Goal: Task Accomplishment & Management: Complete application form

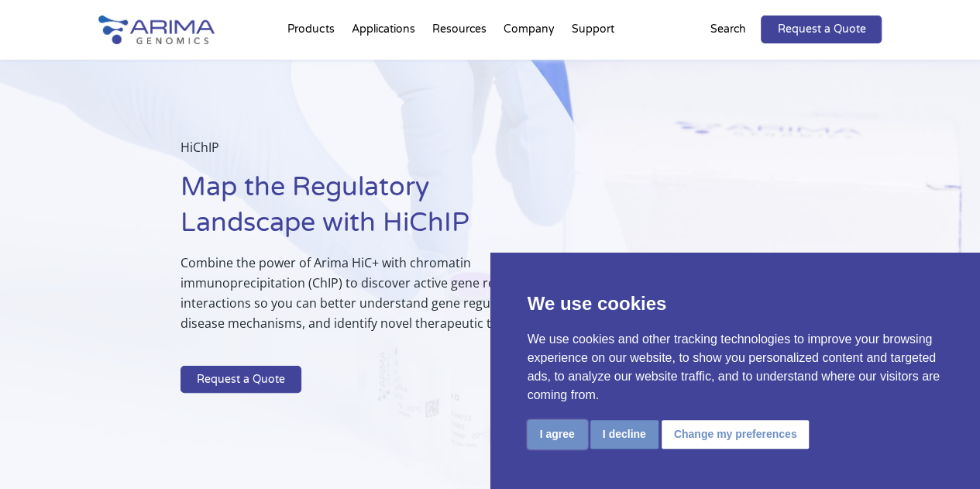
click at [537, 435] on button "I agree" at bounding box center [558, 434] width 60 height 29
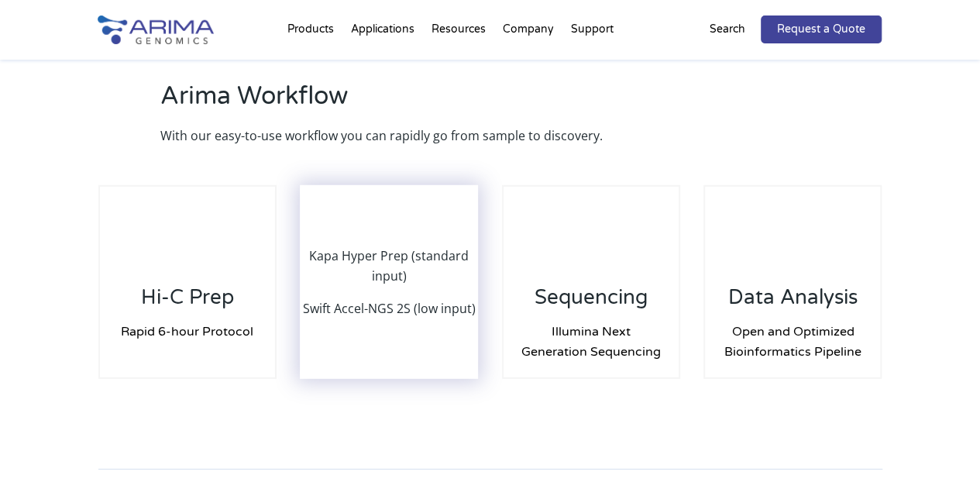
scroll to position [2090, 0]
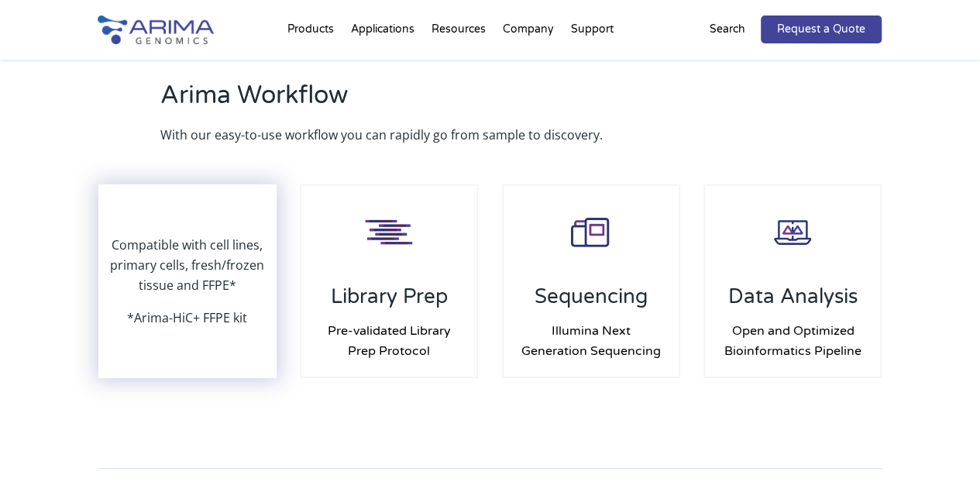
click at [139, 298] on p "Compatible with cell lines, primary cells, fresh/frozen tissue and FFPE*" at bounding box center [187, 271] width 175 height 73
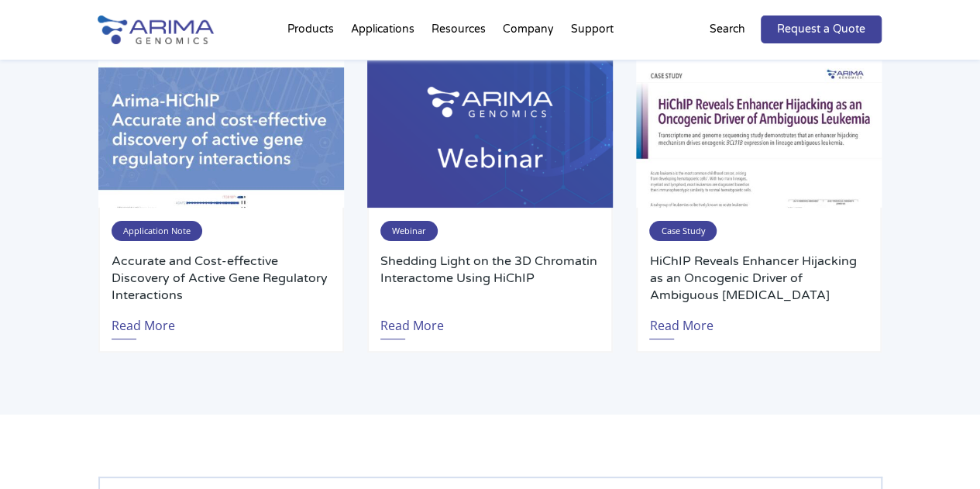
scroll to position [2911, 0]
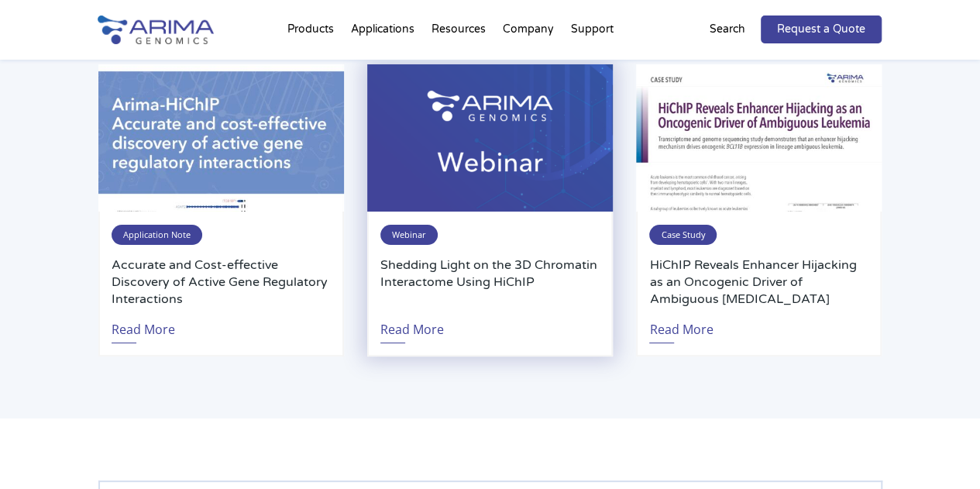
click at [411, 234] on span "Webinar" at bounding box center [408, 235] width 57 height 20
click at [394, 331] on link "Read More" at bounding box center [412, 326] width 64 height 36
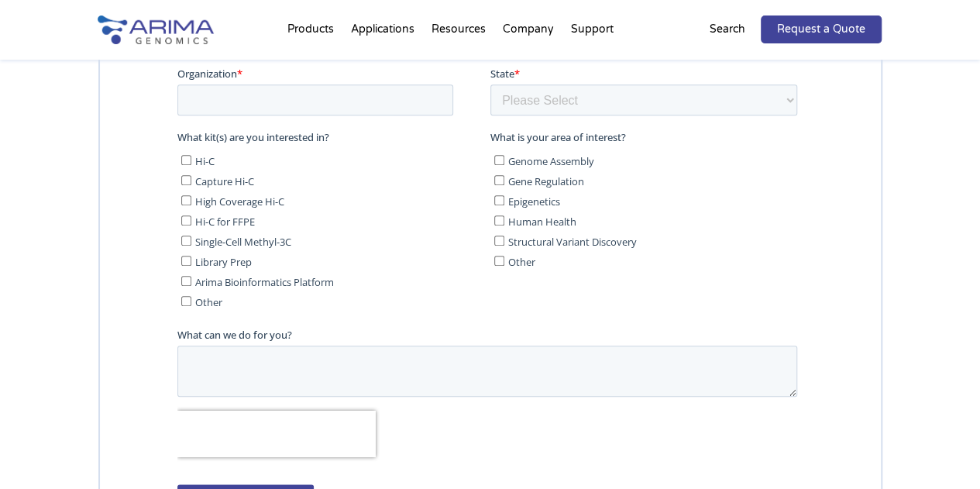
scroll to position [3636, 0]
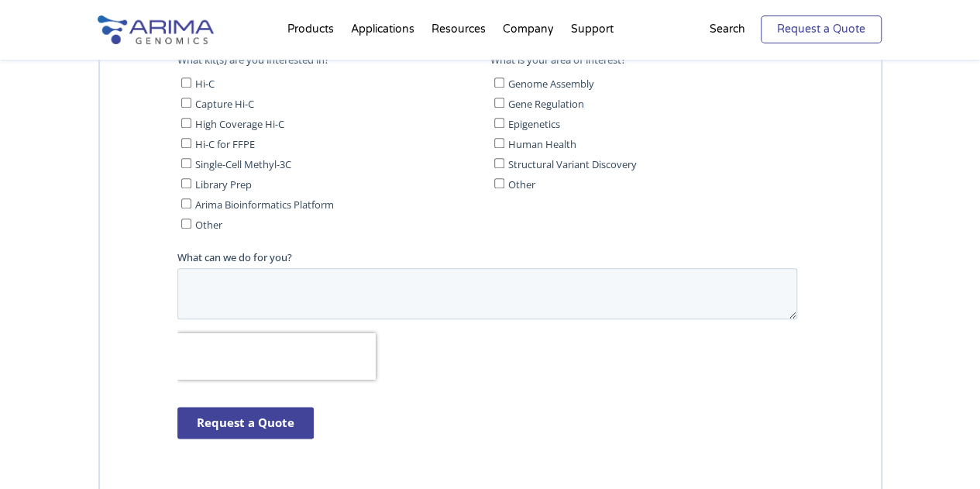
click at [859, 23] on link "Request a Quote" at bounding box center [821, 29] width 121 height 28
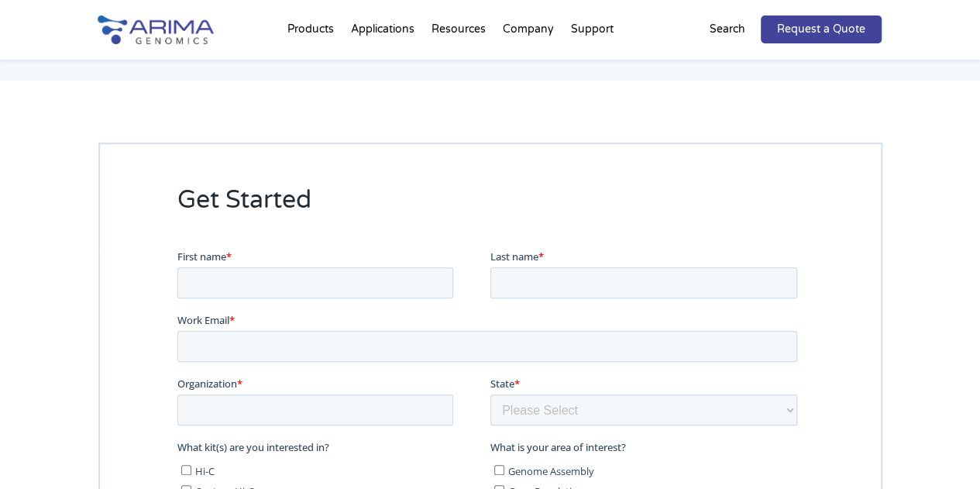
scroll to position [3259, 0]
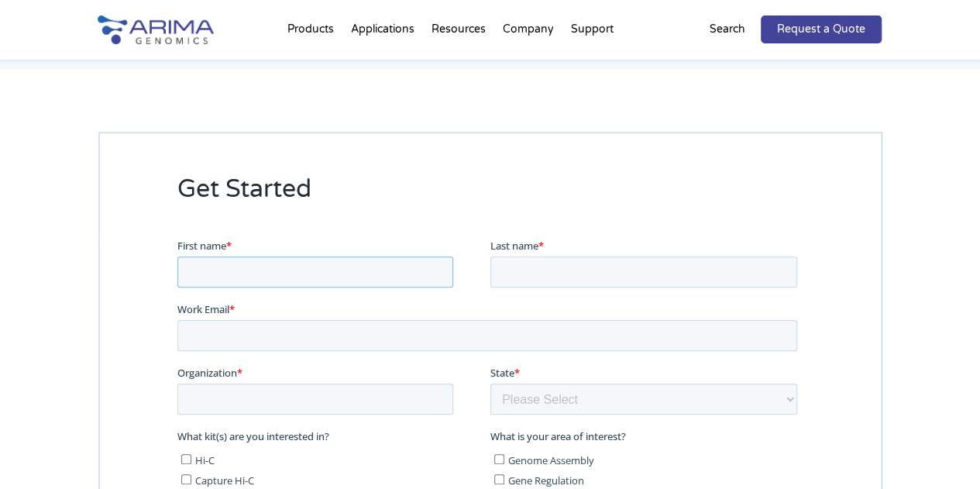
click at [256, 281] on input "First name *" at bounding box center [315, 272] width 276 height 31
type input "Dimitrios"
type input "Theofilatos"
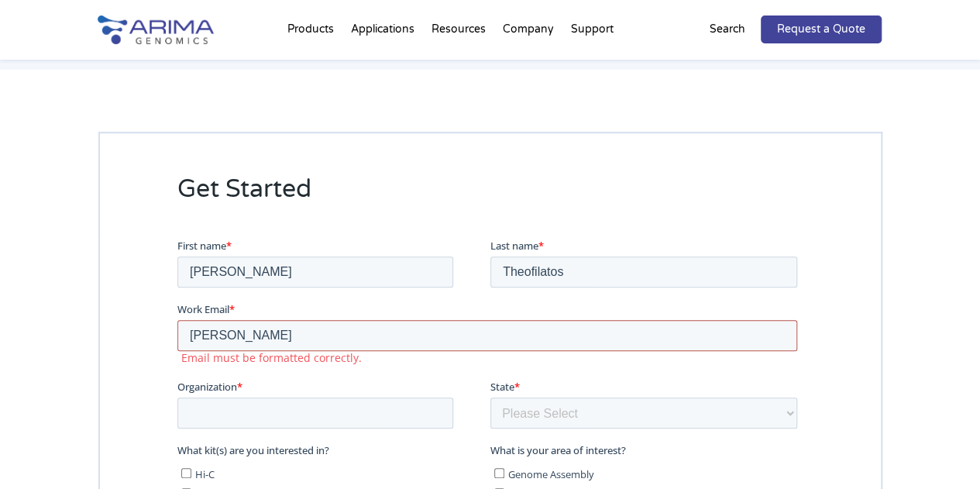
type input "dimitrios.theofilatos@nih.gov"
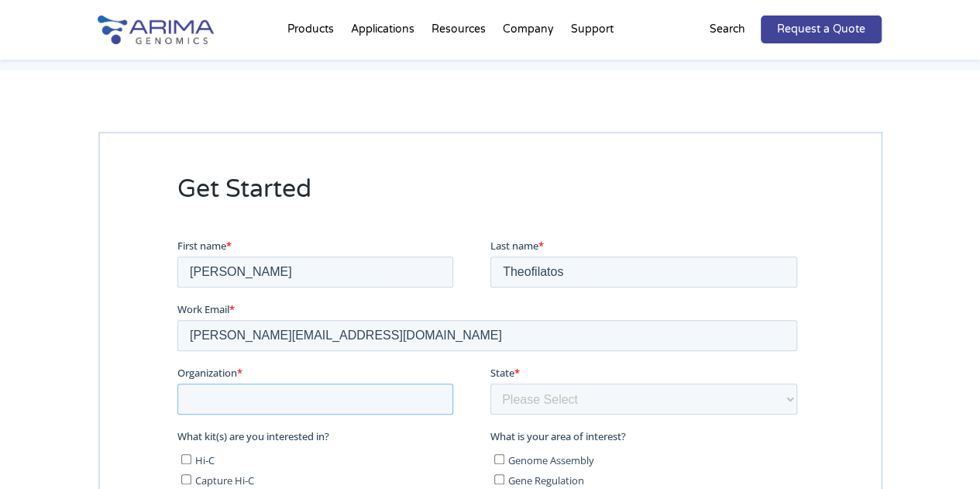
click at [267, 401] on input "Organization *" at bounding box center [315, 399] width 276 height 31
click at [290, 401] on input "Organization *" at bounding box center [315, 399] width 276 height 31
paste input "The National Institute of Environmental Health Sciences"
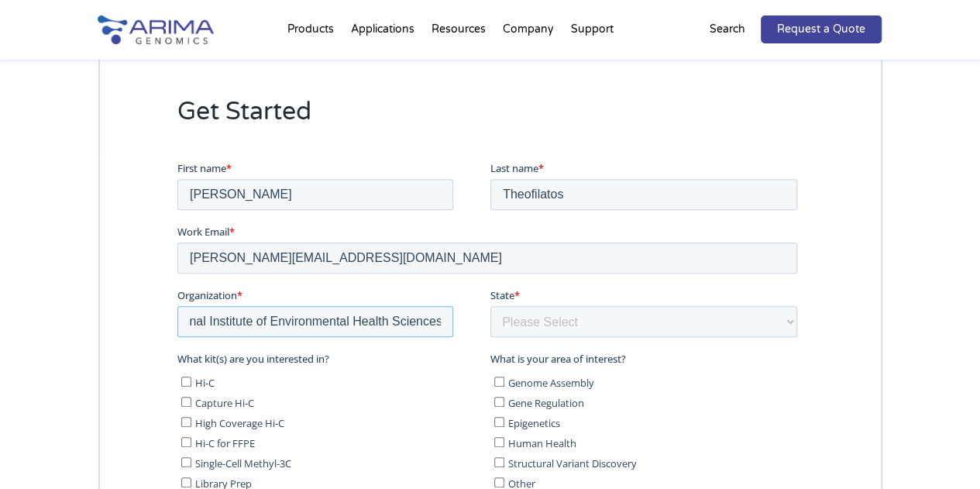
type input "The National Institute of Environmental Health Sciences"
click at [535, 318] on select "Please Select Other/Non-US Alabama Alaska Arizona Arkansas California Colorado …" at bounding box center [643, 321] width 307 height 31
select select "[US_STATE]"
click at [490, 306] on select "Please Select Other/Non-US Alabama Alaska Arizona Arkansas California Colorado …" at bounding box center [643, 321] width 307 height 31
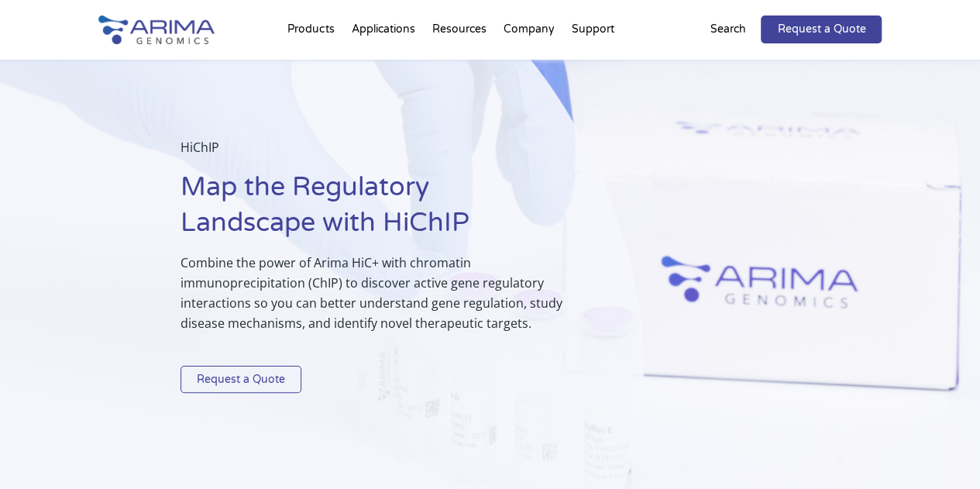
click at [248, 373] on link "Request a Quote" at bounding box center [241, 380] width 121 height 28
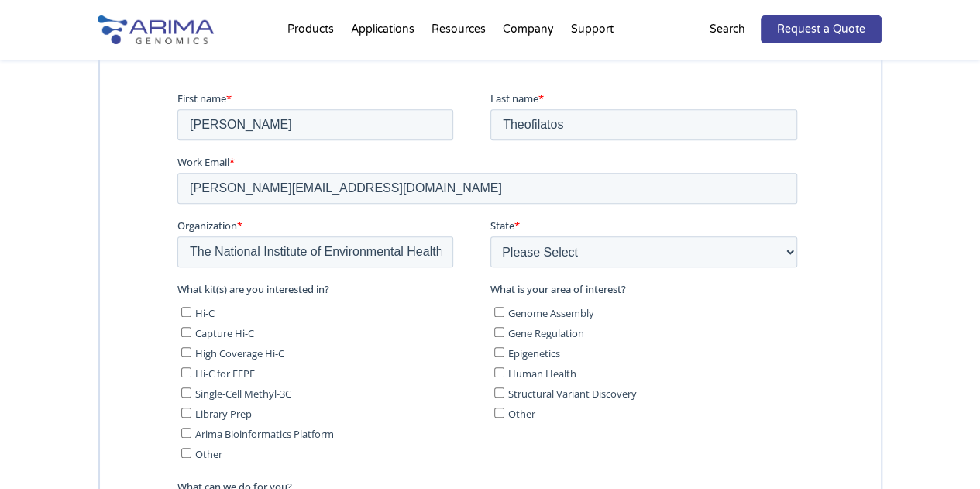
scroll to position [3483, 0]
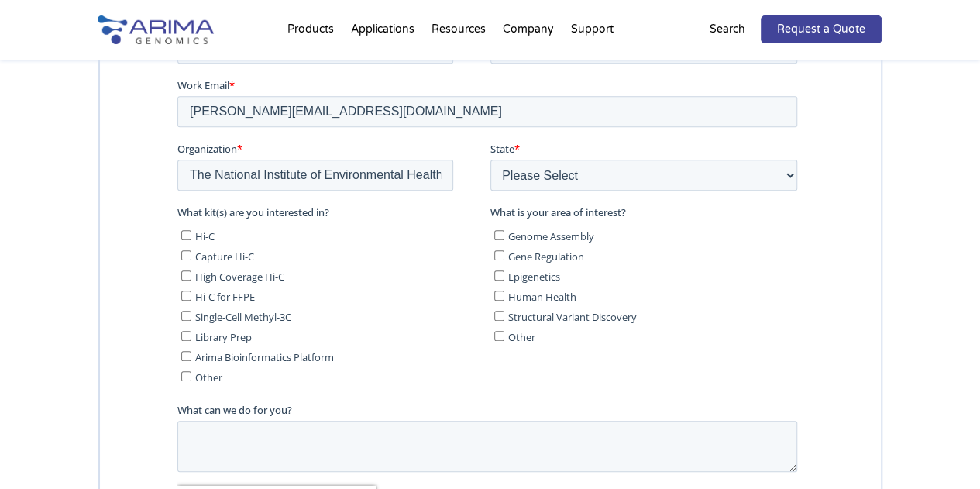
click at [195, 239] on span "Hi-C" at bounding box center [204, 236] width 19 height 14
click at [191, 239] on input "Hi-C" at bounding box center [186, 235] width 10 height 10
checkbox input "true"
click at [536, 258] on span "Gene Regulation" at bounding box center [546, 257] width 76 height 14
click at [504, 258] on input "Gene Regulation" at bounding box center [499, 255] width 10 height 10
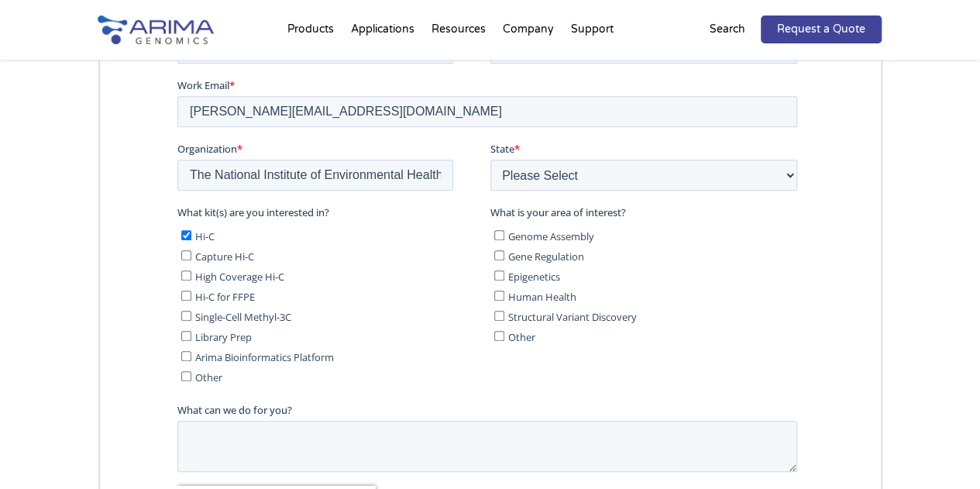
checkbox input "true"
click at [529, 274] on span "Epigenetics" at bounding box center [534, 277] width 52 height 14
click at [504, 274] on input "Epigenetics" at bounding box center [499, 275] width 10 height 10
checkbox input "true"
click at [253, 446] on textarea "What can we do for you?" at bounding box center [487, 446] width 620 height 51
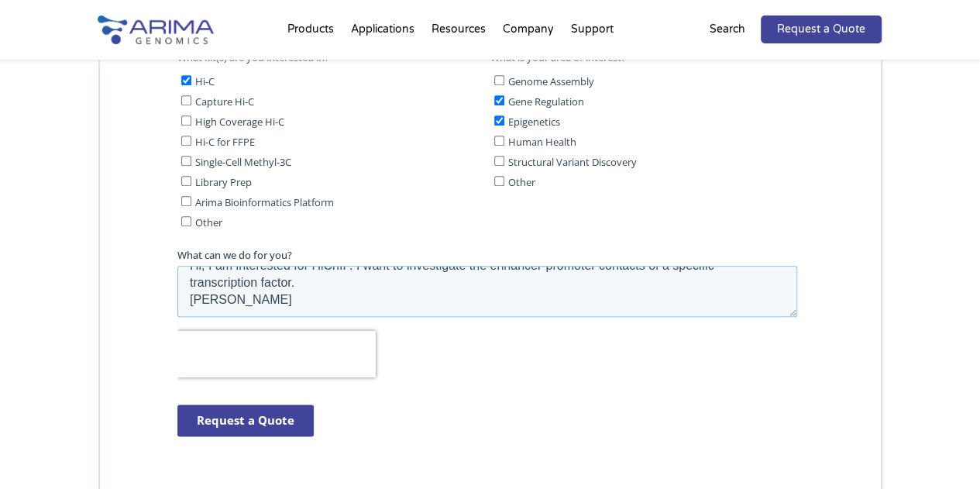
scroll to position [34, 0]
type textarea "Hi, I am interested for HiChIP. I want to investigate the enhancer-promoter con…"
click at [270, 422] on input "Request a Quote" at bounding box center [245, 421] width 136 height 32
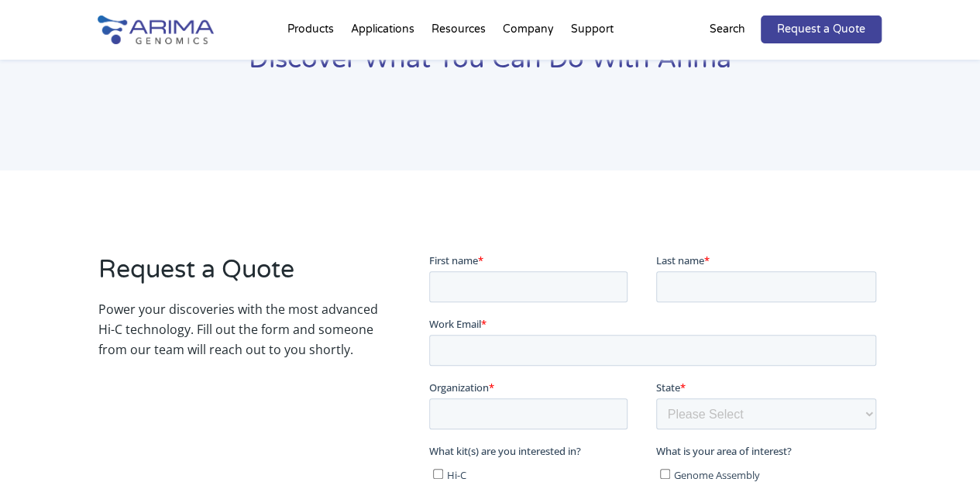
scroll to position [97, 0]
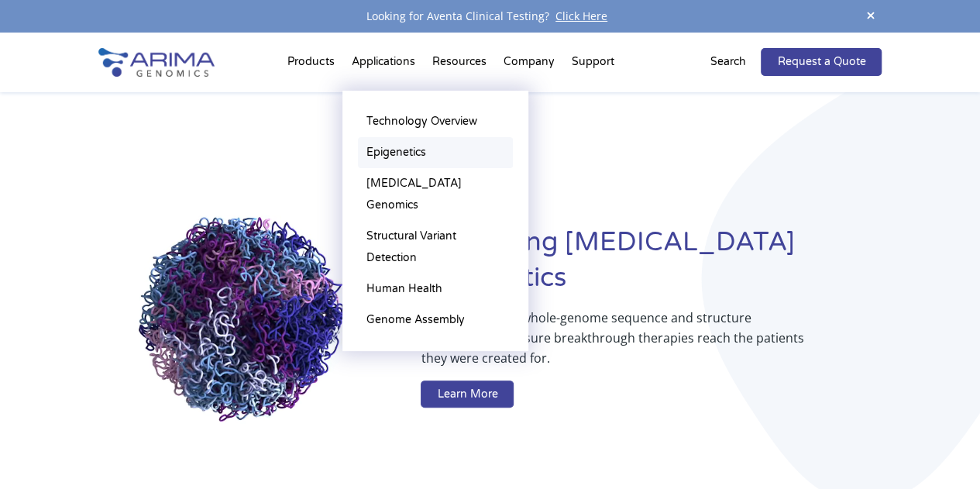
click at [396, 150] on link "Epigenetics" at bounding box center [435, 152] width 155 height 31
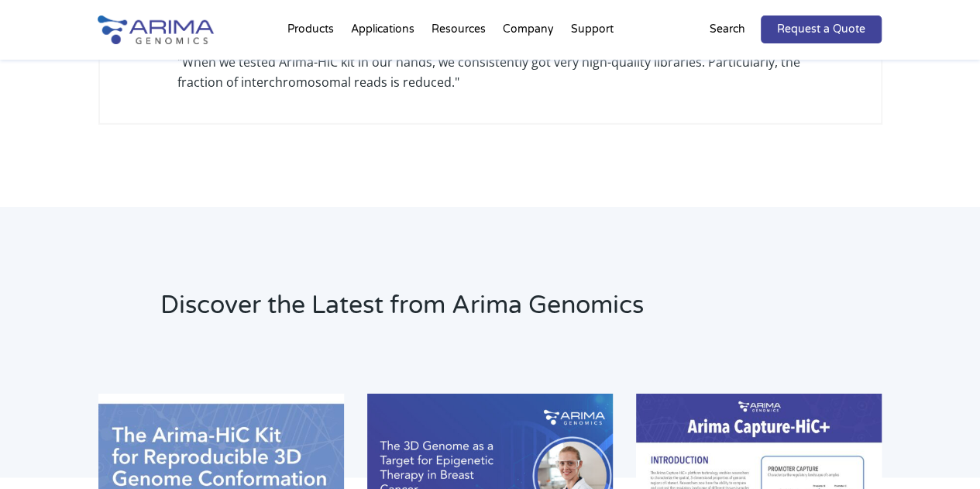
scroll to position [2095, 0]
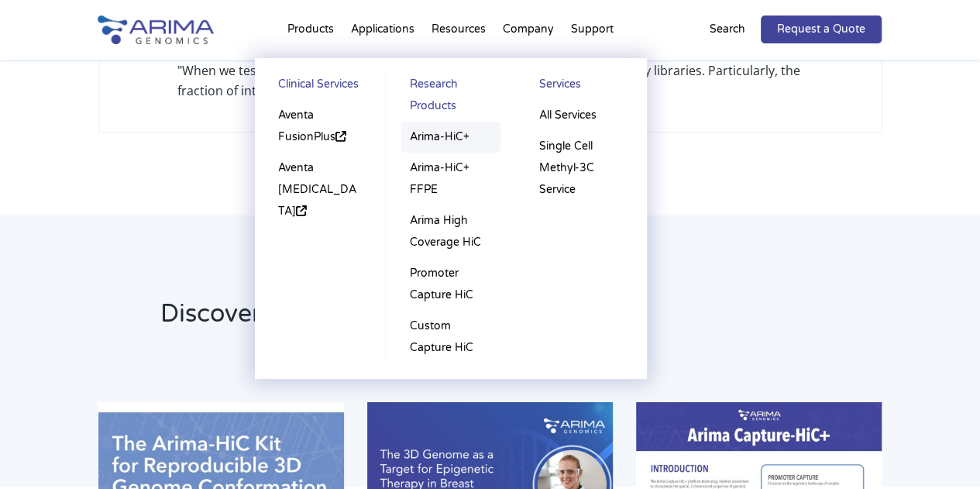
click at [437, 125] on link "Arima-HiC+" at bounding box center [450, 137] width 99 height 31
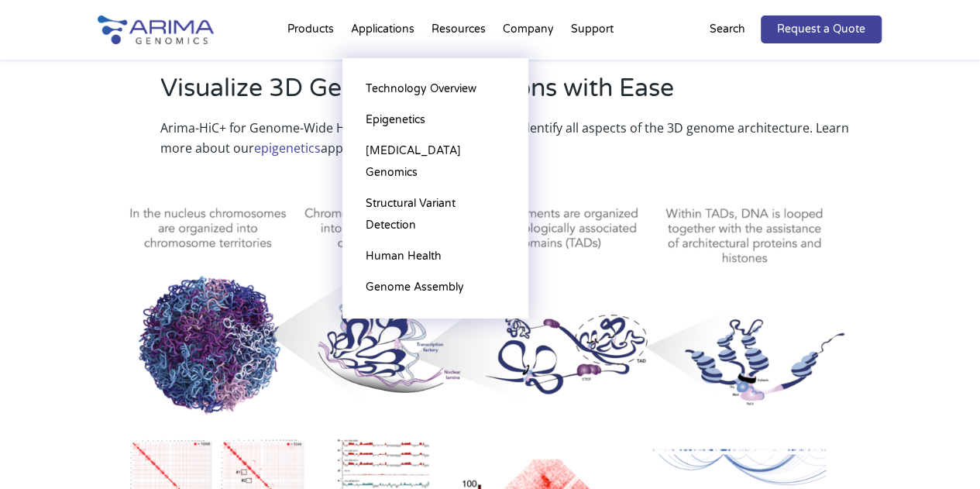
scroll to position [738, 0]
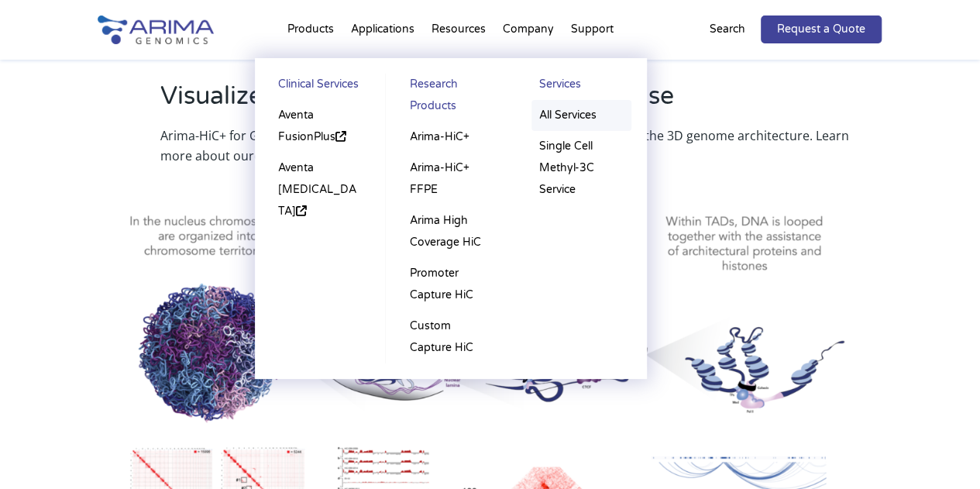
click at [563, 115] on link "All Services" at bounding box center [582, 115] width 100 height 31
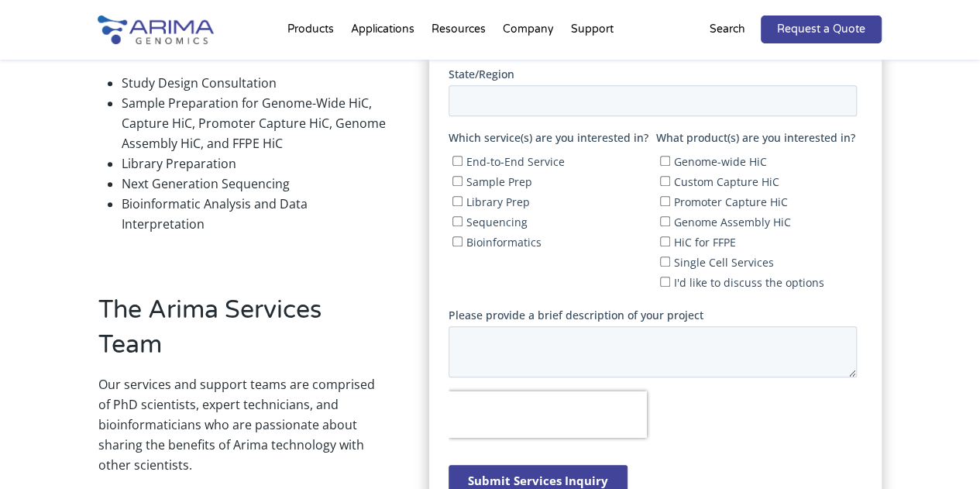
scroll to position [607, 0]
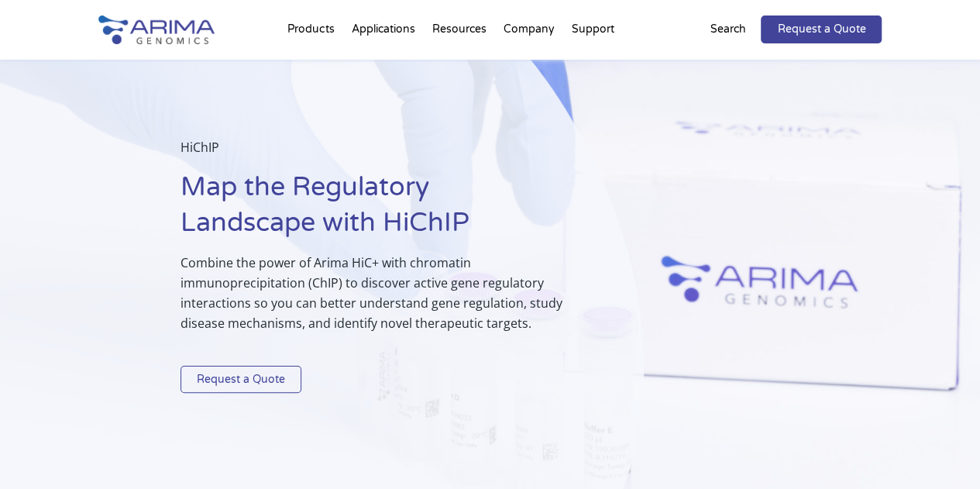
click at [279, 377] on link "Request a Quote" at bounding box center [241, 380] width 121 height 28
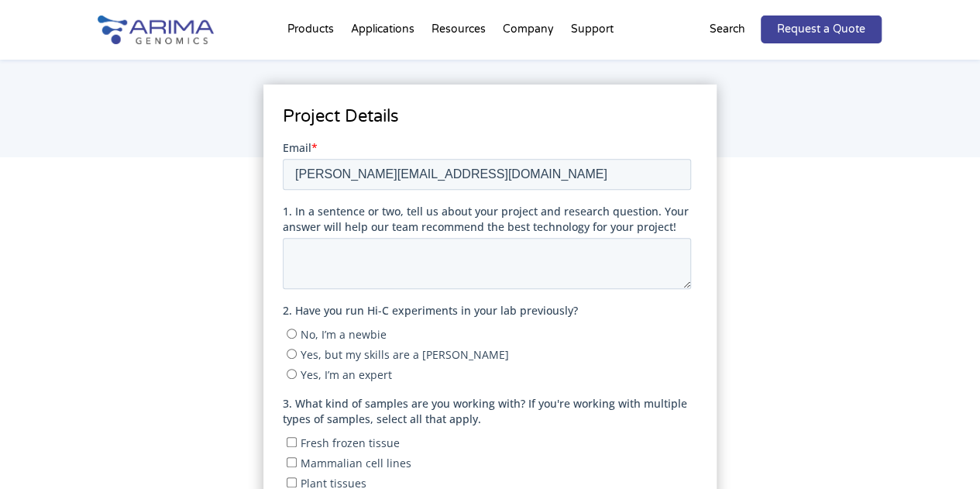
scroll to position [227, 0]
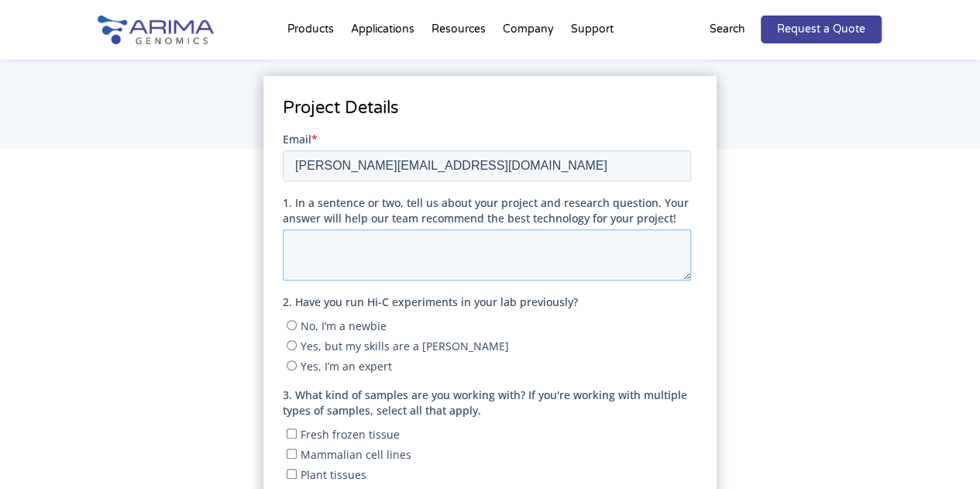
click at [319, 260] on textarea "1. In a sentence or two, tell us about your project and research question. Your…" at bounding box center [487, 254] width 408 height 51
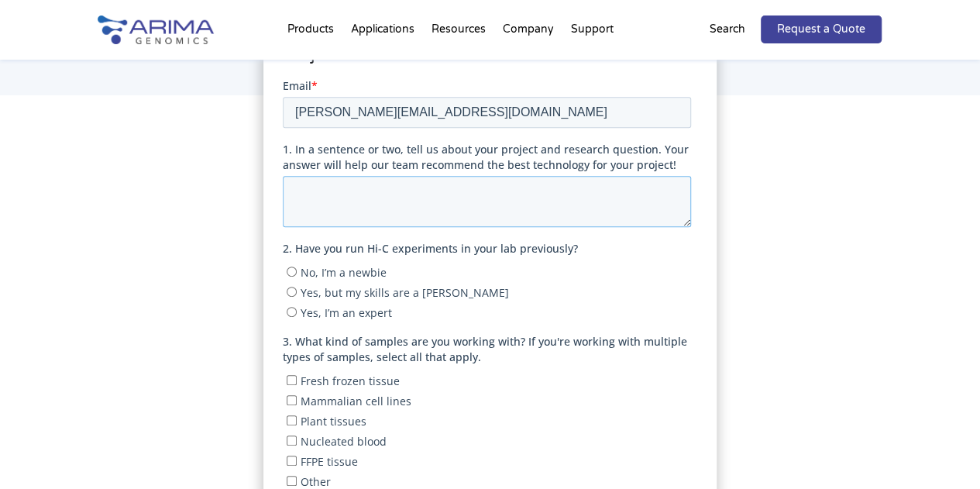
scroll to position [305, 0]
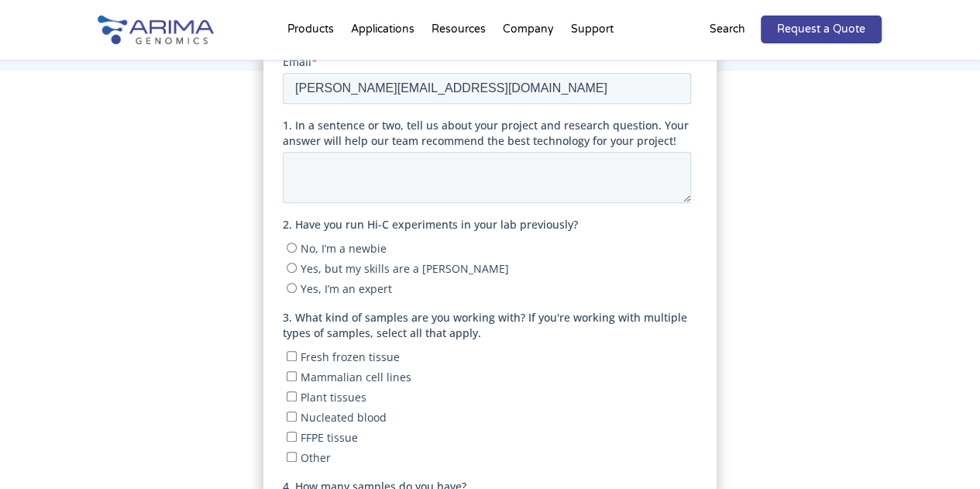
click at [330, 251] on span "No, I’m a newbie" at bounding box center [344, 247] width 86 height 15
click at [297, 251] on input "No, I’m a newbie" at bounding box center [292, 247] width 10 height 10
radio input "true"
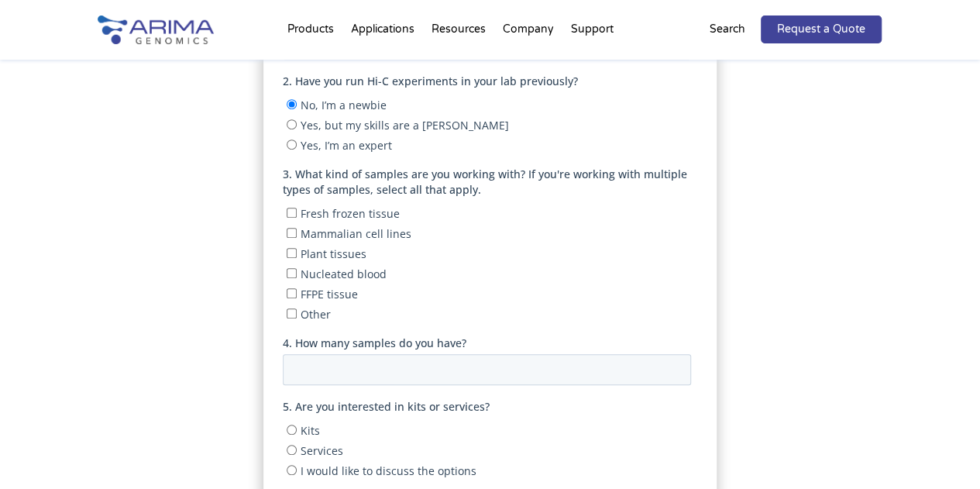
scroll to position [460, 0]
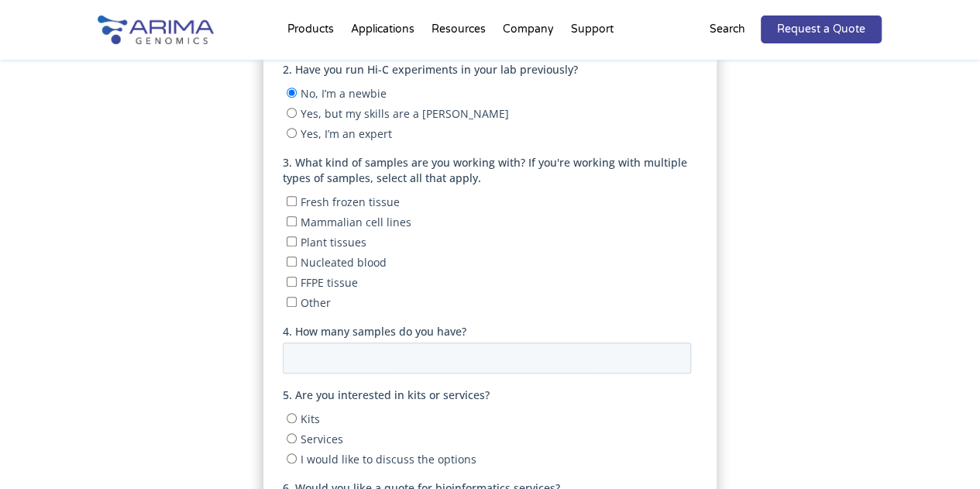
click at [338, 224] on span "Mammalian cell lines" at bounding box center [356, 222] width 111 height 15
click at [297, 224] on input "Mammalian cell lines" at bounding box center [292, 221] width 10 height 10
checkbox input "true"
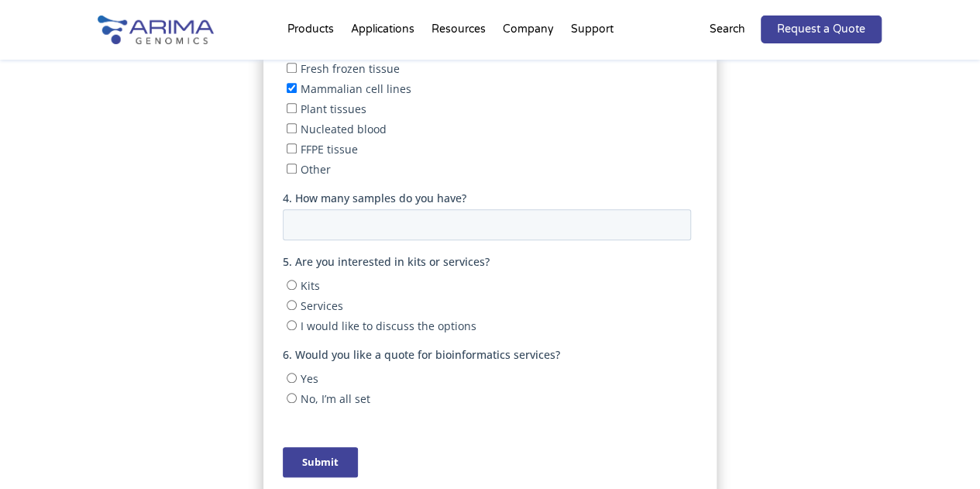
scroll to position [615, 0]
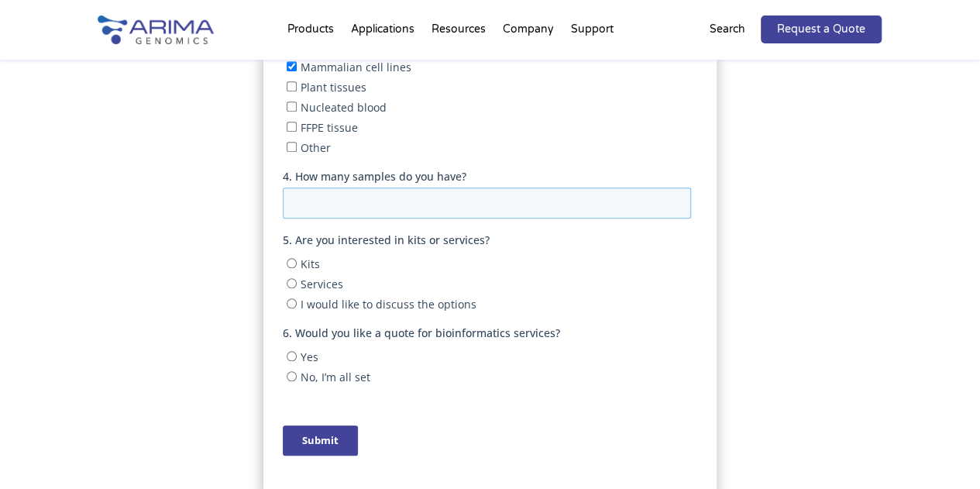
click at [341, 206] on input "4. How many samples do you have?" at bounding box center [487, 203] width 408 height 31
type input "12"
click at [305, 306] on span "I would like to discuss the options" at bounding box center [389, 304] width 176 height 15
click at [297, 306] on input "I would like to discuss the options" at bounding box center [292, 303] width 10 height 10
radio input "true"
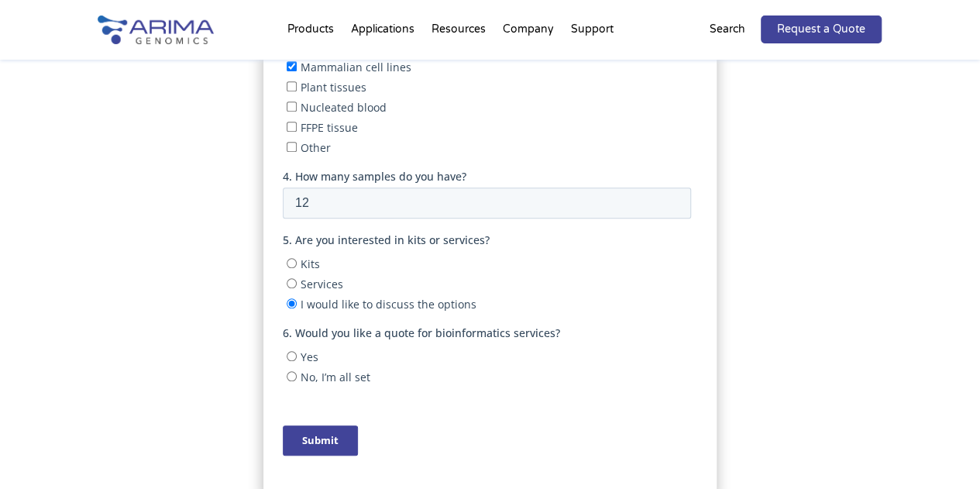
click at [301, 351] on span "Yes" at bounding box center [310, 356] width 18 height 15
click at [297, 351] on input "Yes" at bounding box center [292, 356] width 10 height 10
radio input "true"
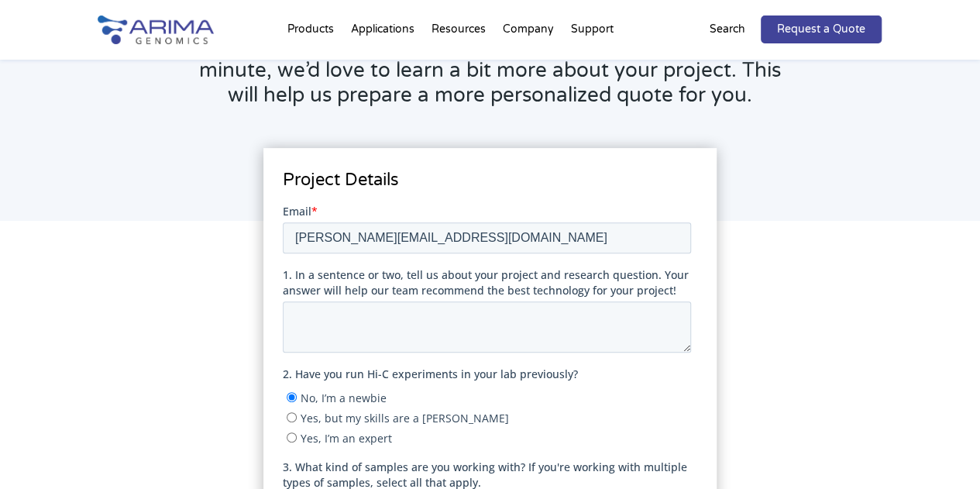
scroll to position [122, 0]
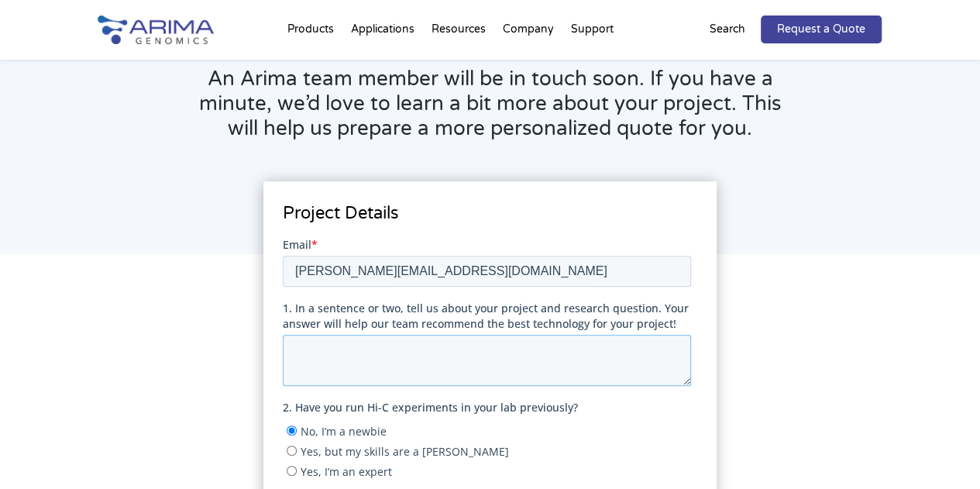
click at [328, 355] on textarea "1. In a sentence or two, tell us about your project and research question. Your…" at bounding box center [487, 359] width 408 height 51
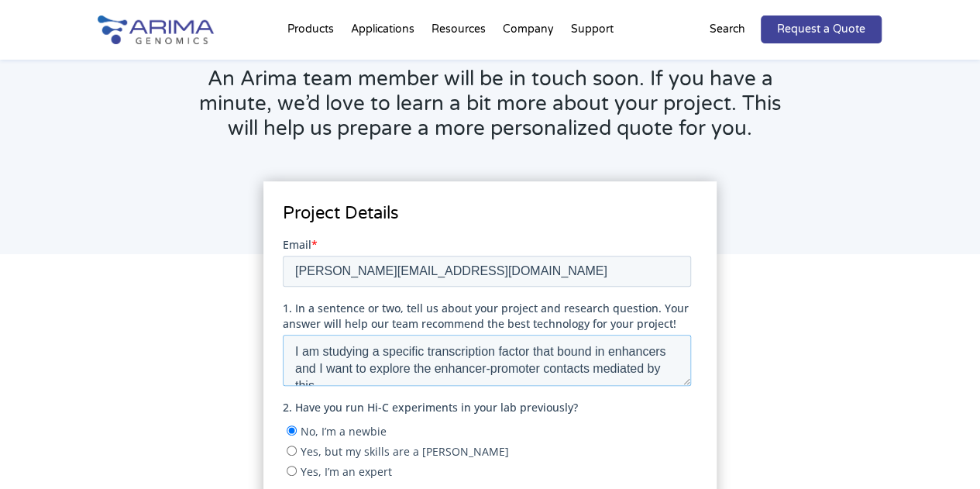
scroll to position [8, 0]
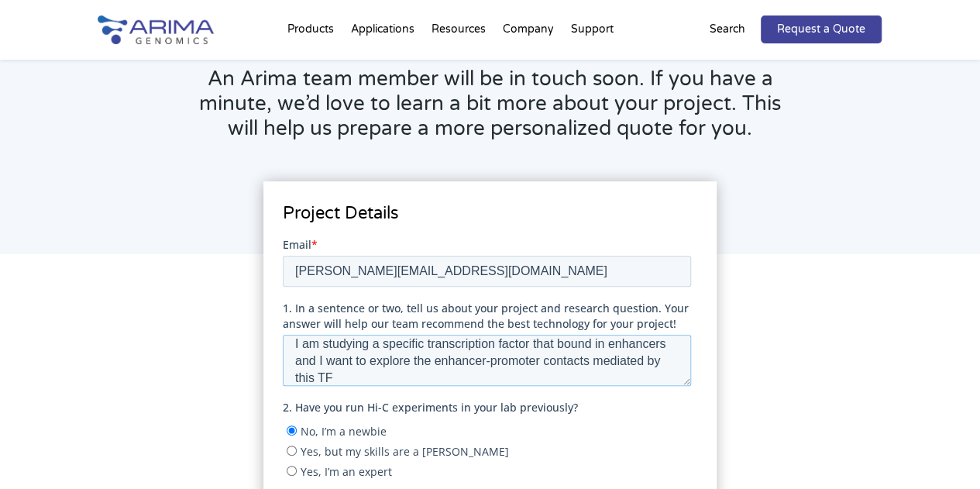
click at [663, 349] on textarea "I am studying a specific transcription factor that bound in enhancers and I wan…" at bounding box center [487, 359] width 408 height 51
click at [369, 360] on textarea "I am studying a specific transcription factor that bound in enhancers. and I wa…" at bounding box center [487, 359] width 408 height 51
click at [370, 360] on textarea "I am studying a specific transcription factor that bound in enhancers. and I wa…" at bounding box center [487, 359] width 408 height 51
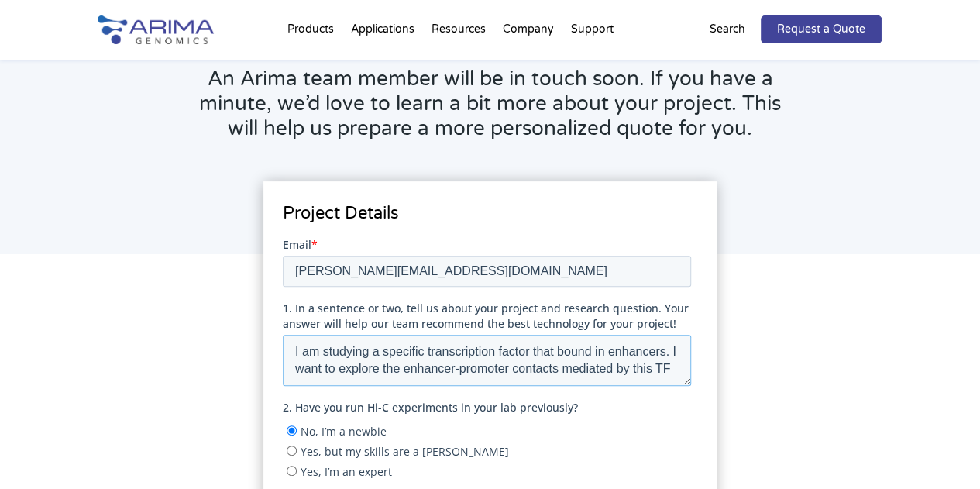
click at [418, 375] on textarea "I am studying a specific transcription factor that bound in enhancers. I want t…" at bounding box center [487, 359] width 408 height 51
click at [415, 383] on textarea "I am studying a specific transcription factor that bound in enhancers. I want t…" at bounding box center [487, 359] width 408 height 51
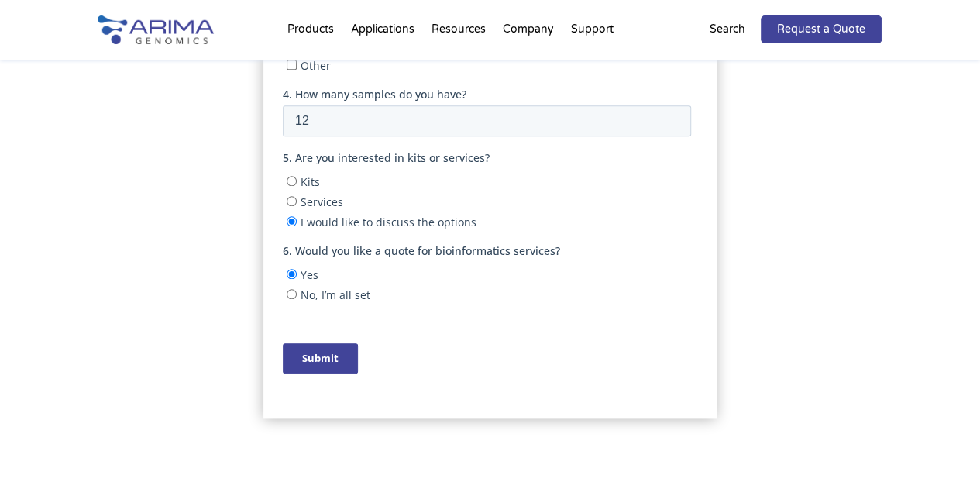
scroll to position [805, 0]
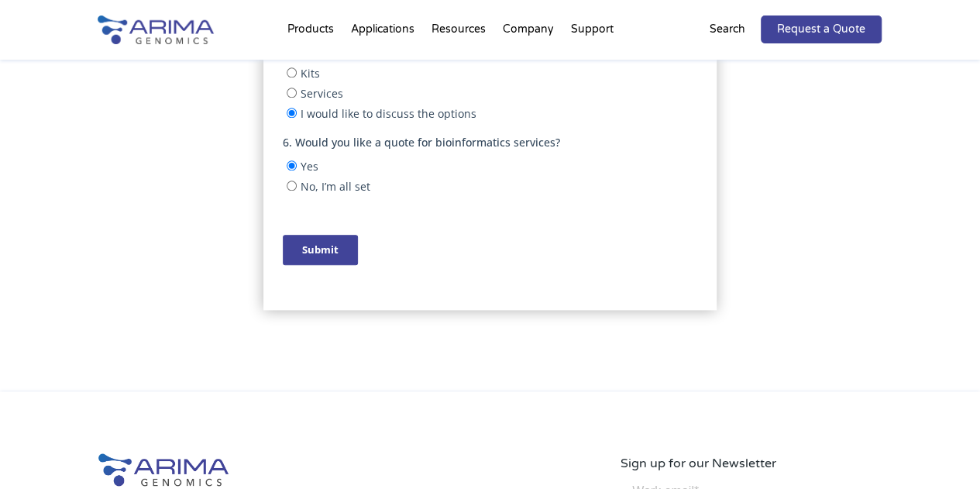
type textarea "I am studying a specific transcription factor that bound in enhancers. I want t…"
click at [329, 257] on input "Submit" at bounding box center [320, 250] width 75 height 30
